Goal: Transaction & Acquisition: Purchase product/service

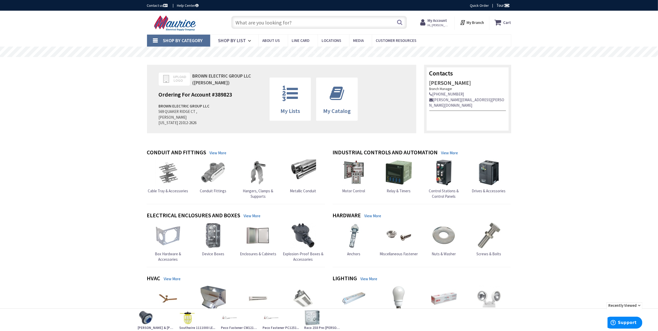
click at [301, 23] on input "text" at bounding box center [319, 22] width 176 height 13
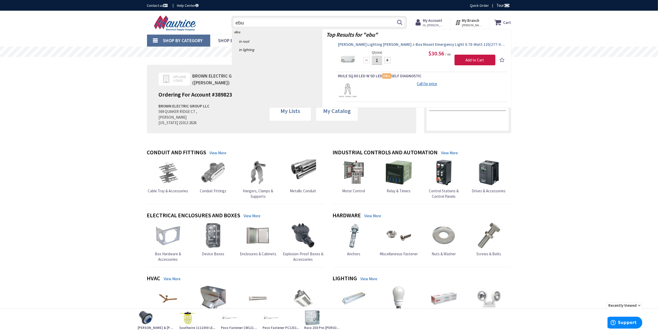
type input "ebu"
click at [355, 44] on span "Cooper Lighting APEL J-Box Mount Emergency Light 0.78-Watt 120/277-Volt AC 3.6-…" at bounding box center [422, 44] width 168 height 5
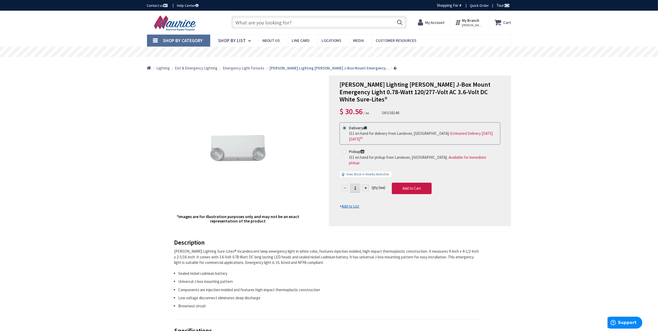
click at [248, 21] on input "text" at bounding box center [319, 22] width 176 height 13
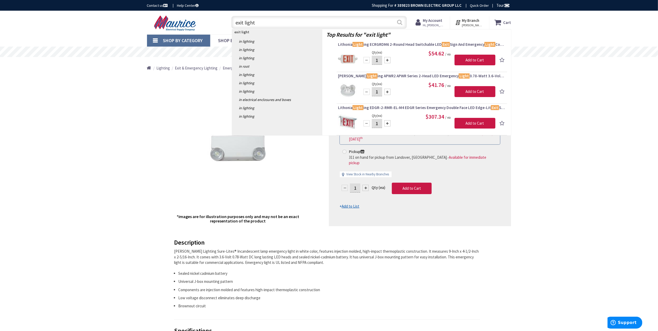
type input "exit light"
click at [401, 23] on button "Search" at bounding box center [399, 22] width 7 height 12
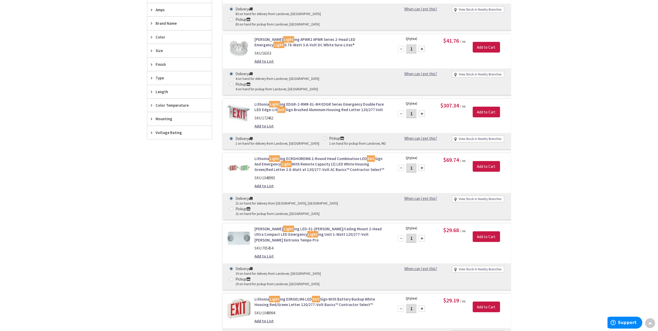
scroll to position [243, 0]
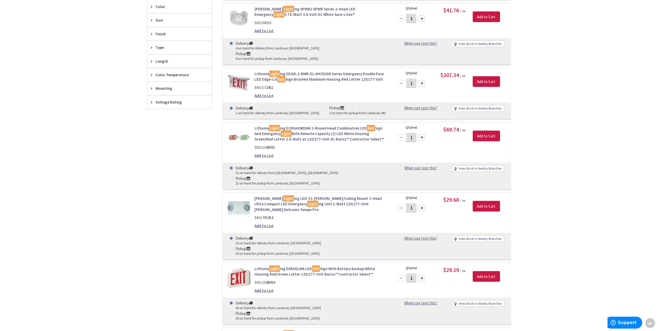
click at [304, 266] on link "Lithonia Light ing EXRGELM6 LED Exit Sign With Battery Backup White Housing Red…" at bounding box center [320, 271] width 132 height 11
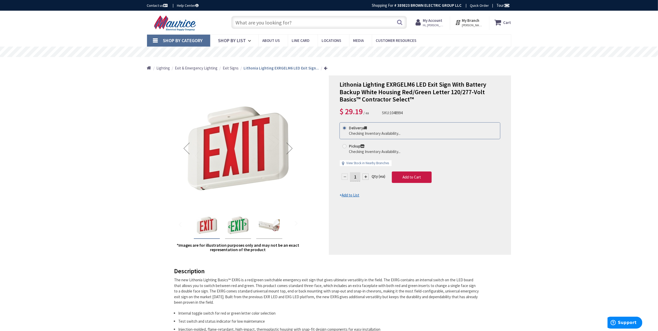
click at [379, 157] on div "Pickup Checking Inventory Availability..." at bounding box center [420, 149] width 161 height 17
click at [378, 163] on link "View Stock in Nearby Branches" at bounding box center [367, 163] width 43 height 5
select select "data-availability"
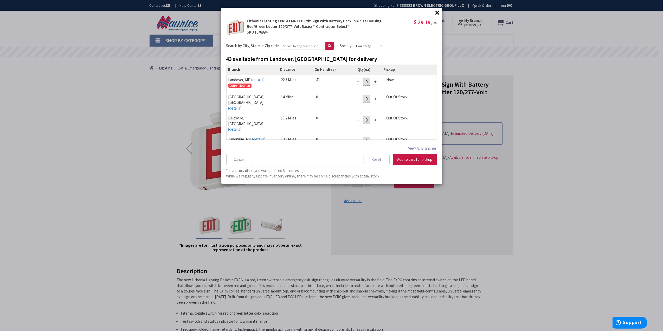
click at [437, 12] on button "×" at bounding box center [438, 13] width 8 height 8
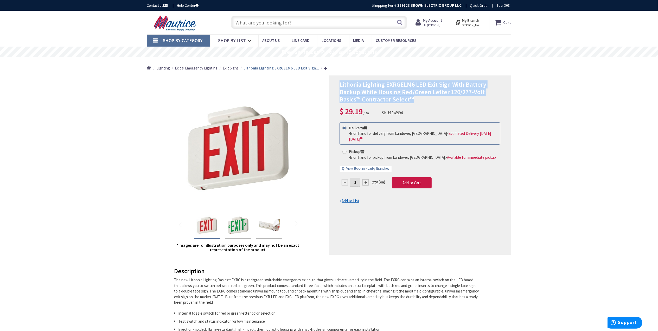
drag, startPoint x: 353, startPoint y: 85, endPoint x: 447, endPoint y: 98, distance: 94.7
click at [447, 98] on h1 "Lithonia Lighting EXRGELM6 LED Exit Sign With Battery Backup White Housing Red/…" at bounding box center [420, 92] width 161 height 22
drag, startPoint x: 446, startPoint y: 98, endPoint x: 413, endPoint y: 90, distance: 33.7
copy span "Lithonia Lighting EXRGELM6 LED Exit Sign With Battery Backup White Housing Red/…"
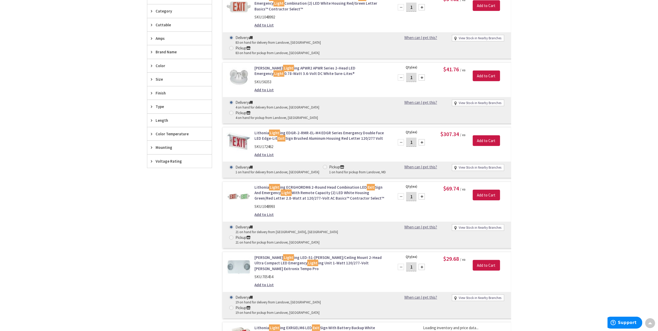
scroll to position [208, 0]
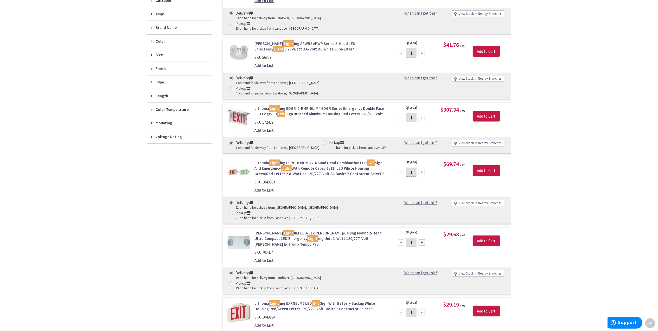
click at [314, 230] on link "[PERSON_NAME] Light ing LED-51-[PERSON_NAME]/Ceiling Mount 2-Head Ultra Compact…" at bounding box center [320, 238] width 132 height 17
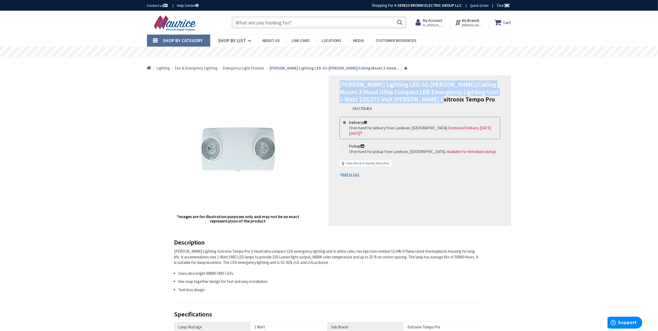
drag, startPoint x: 340, startPoint y: 82, endPoint x: 429, endPoint y: 100, distance: 91.0
click at [429, 100] on h1 "[PERSON_NAME] Lighting LED-51-[PERSON_NAME]/Ceiling Mount 2-Head Ultra Compact …" at bounding box center [420, 92] width 161 height 22
drag, startPoint x: 429, startPoint y: 100, endPoint x: 394, endPoint y: 94, distance: 34.9
copy span "[PERSON_NAME] Lighting LED-51-[PERSON_NAME]/Ceiling Mount 2-Head Ultra Compact …"
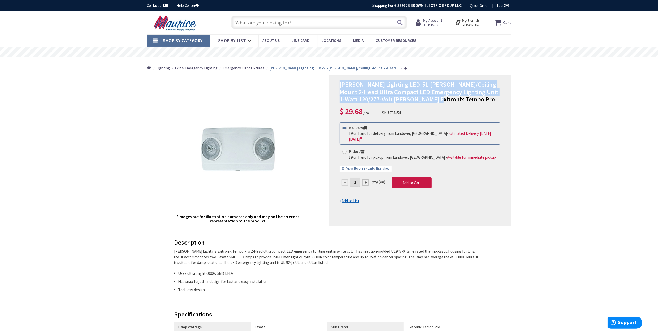
click at [432, 19] on strong "My Account" at bounding box center [433, 20] width 20 height 5
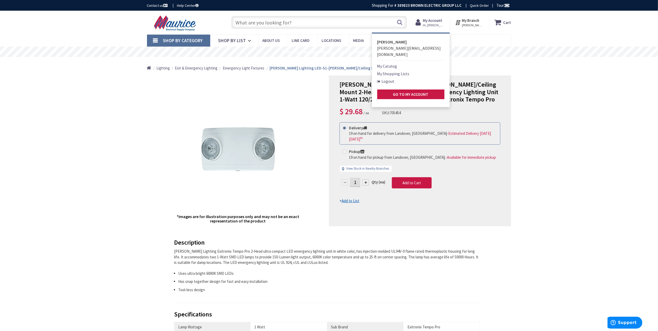
click at [289, 86] on div "*Images are for illustration purposes only and may not be an exact representati…" at bounding box center [238, 150] width 182 height 151
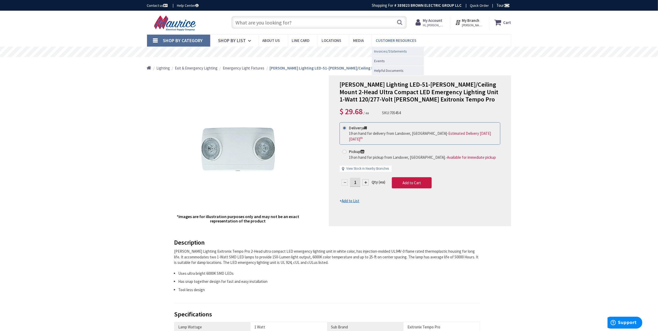
click at [395, 50] on span "Invoices/Statements" at bounding box center [390, 51] width 33 height 5
